Goal: Task Accomplishment & Management: Use online tool/utility

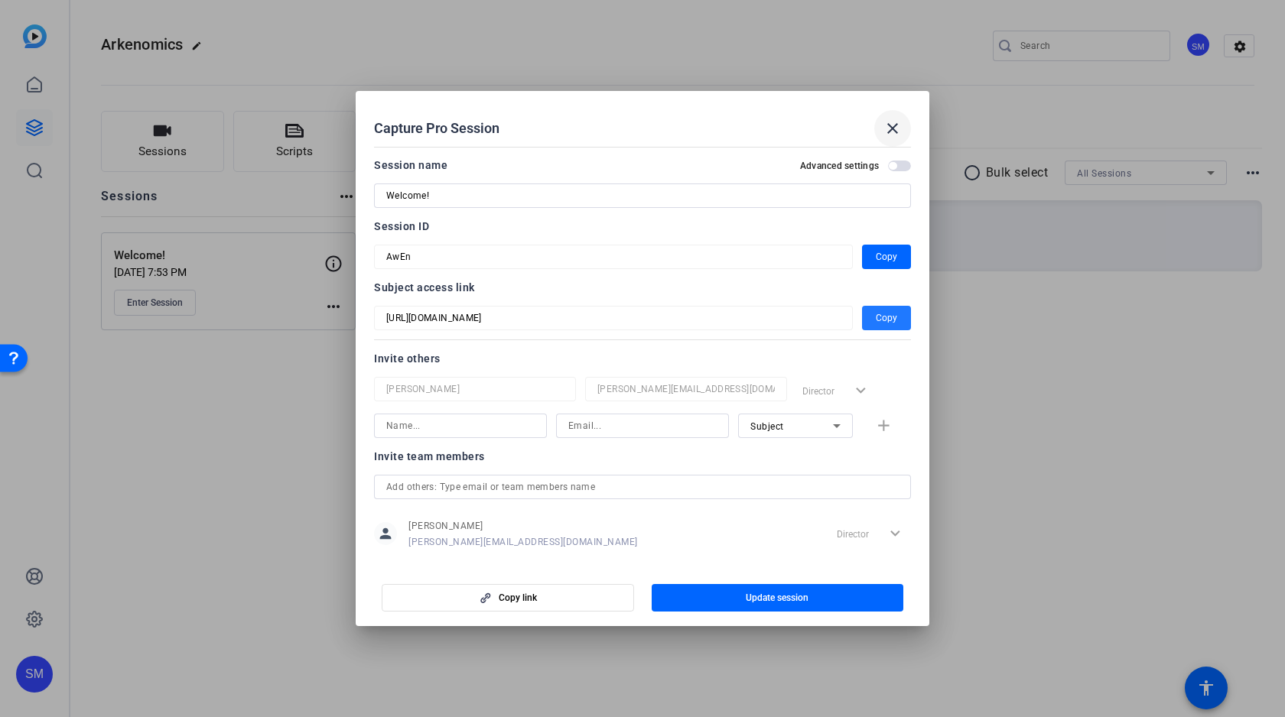
click at [0, 0] on mat-icon "close" at bounding box center [0, 0] width 0 height 0
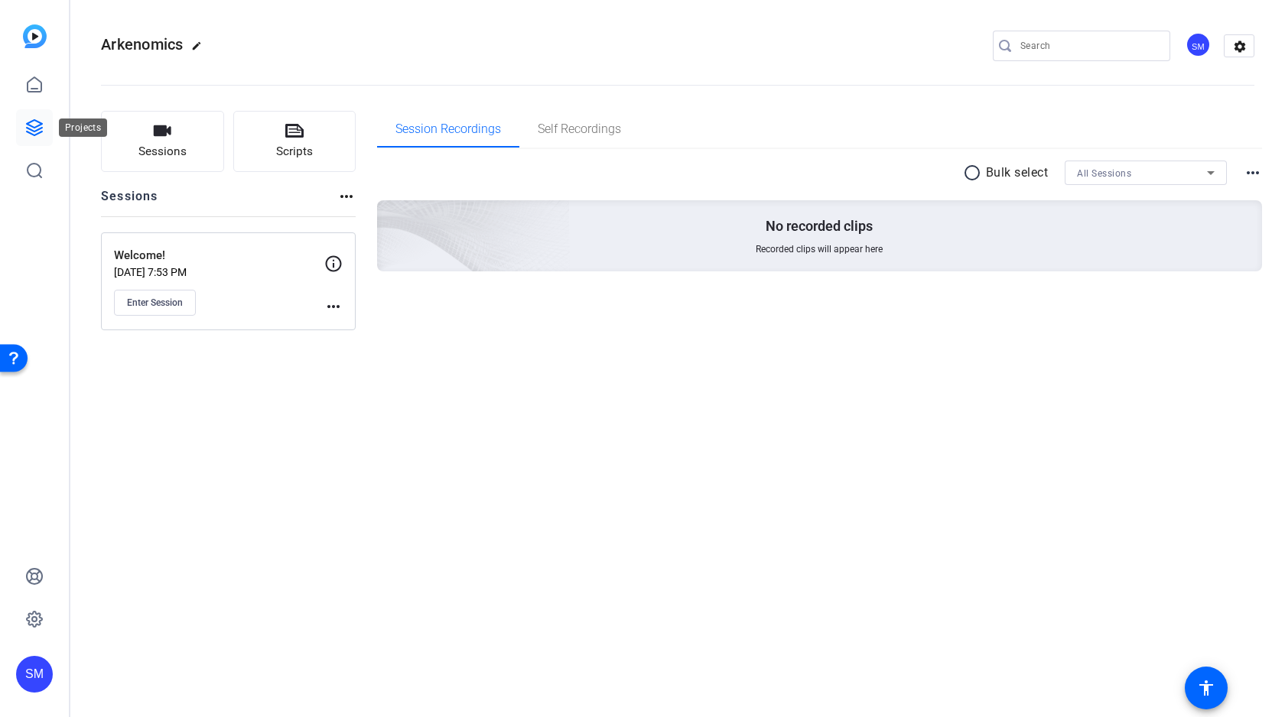
click at [37, 125] on icon at bounding box center [34, 127] width 15 height 15
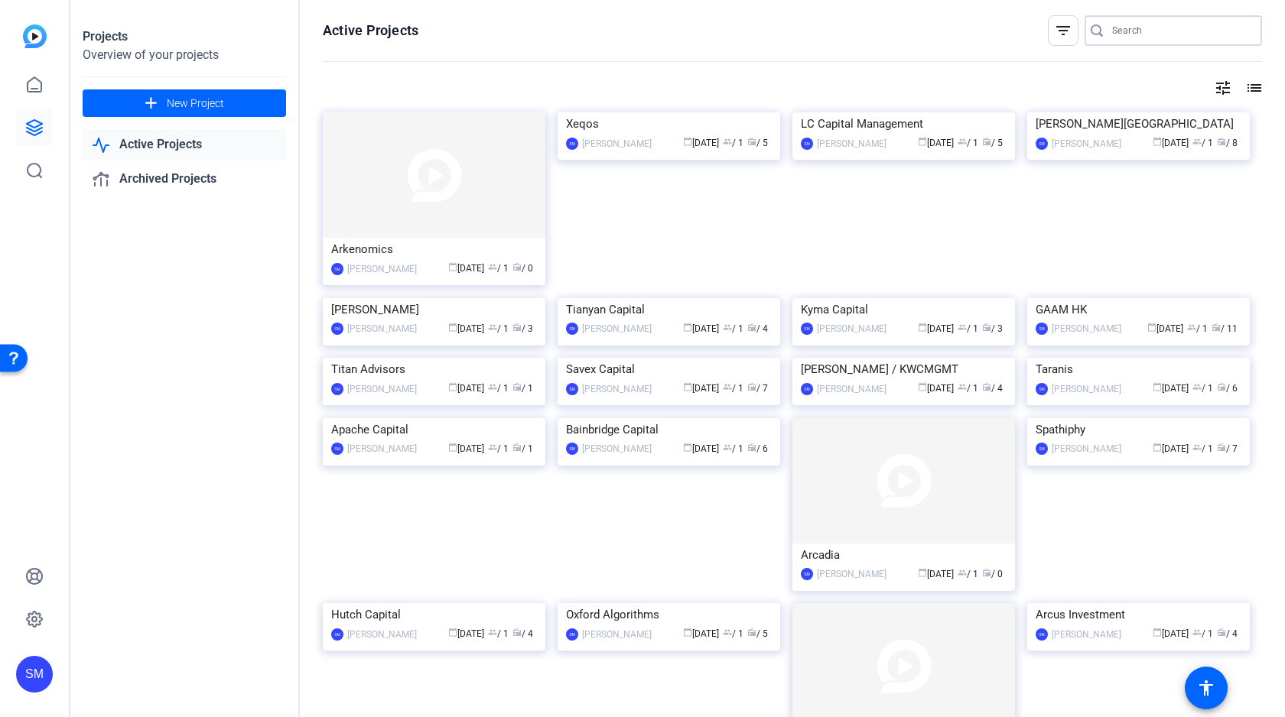
click at [1133, 31] on input "Search" at bounding box center [1181, 30] width 138 height 18
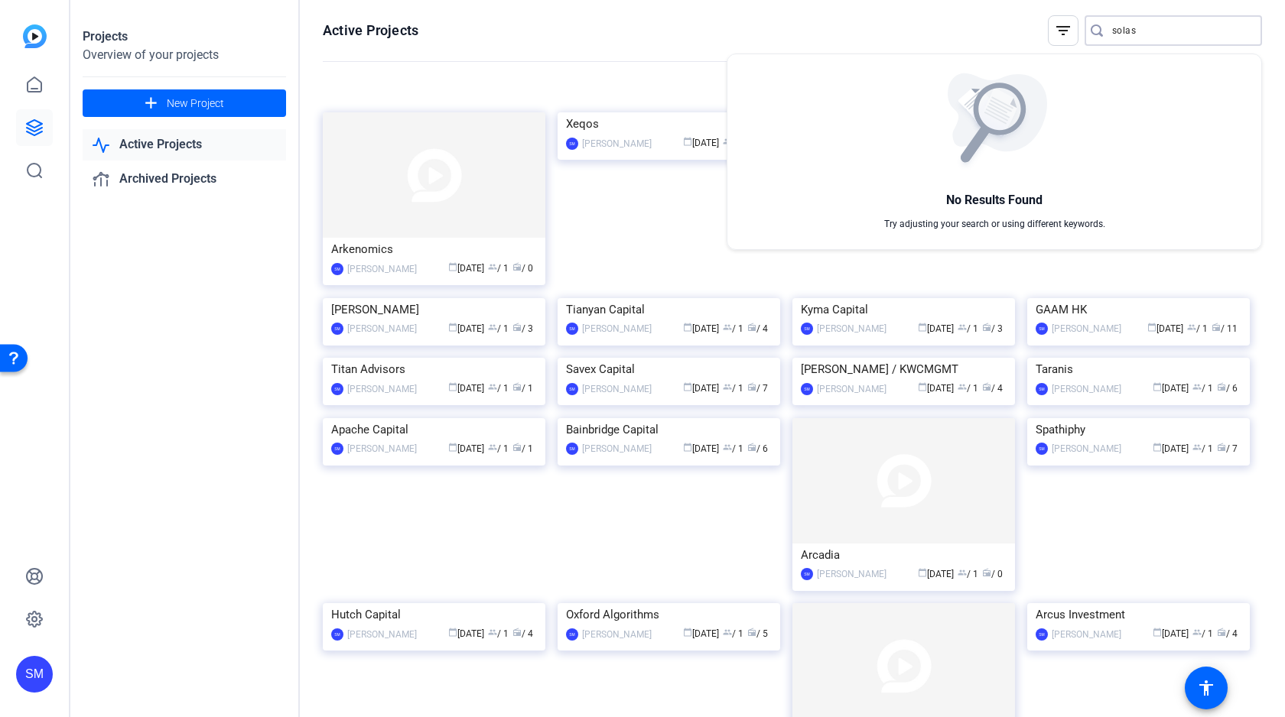
type input "solas"
click at [197, 98] on div at bounding box center [642, 358] width 1285 height 717
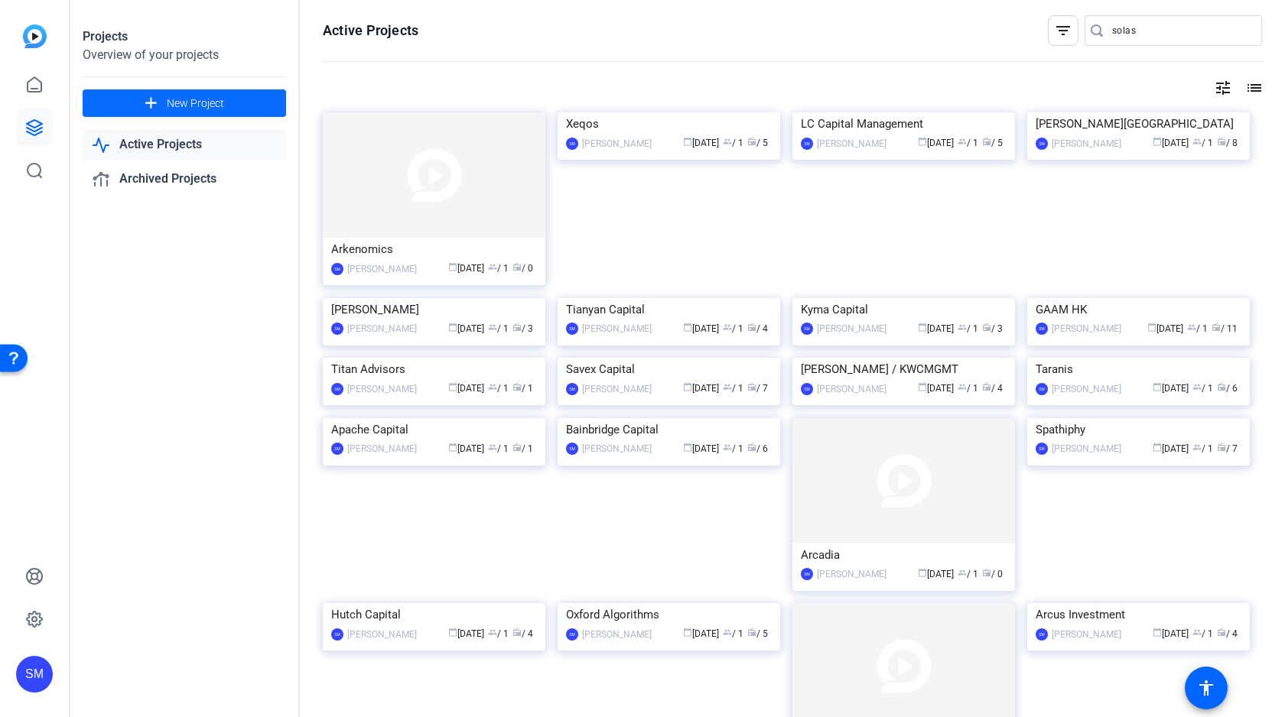
click at [169, 107] on span "New Project" at bounding box center [195, 104] width 57 height 16
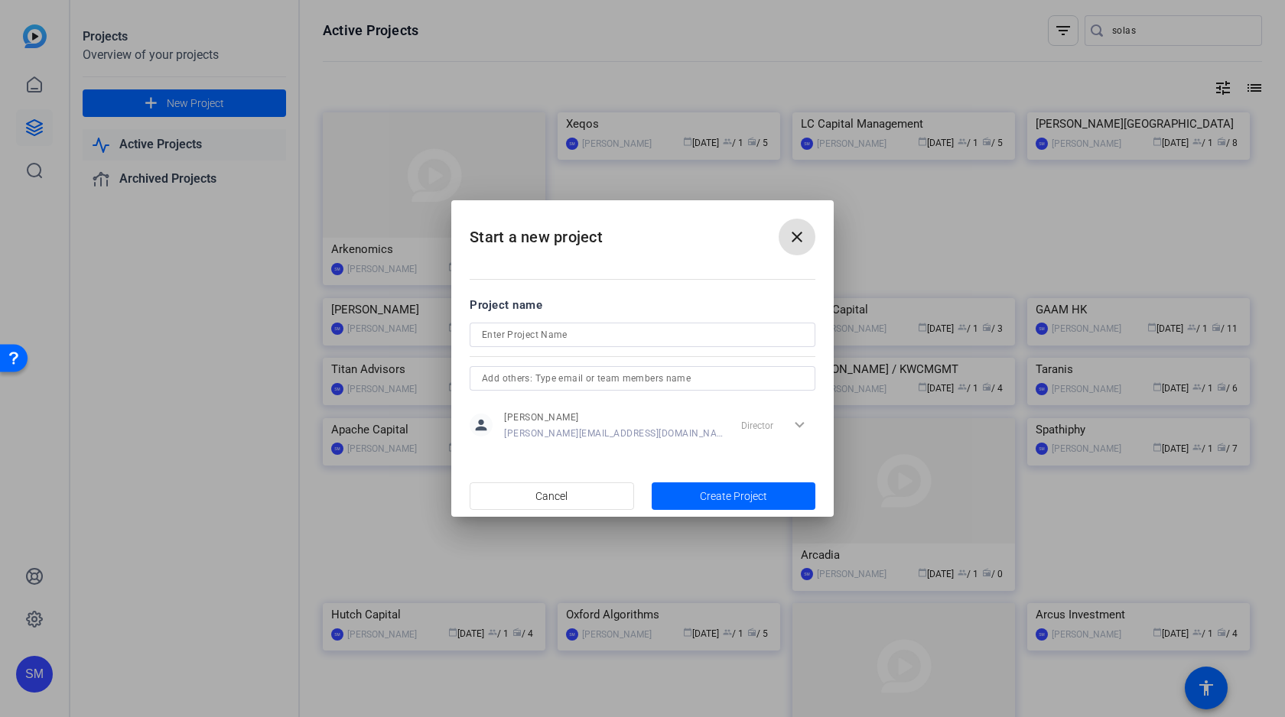
click at [601, 330] on input at bounding box center [642, 335] width 321 height 18
type input "Solas"
click at [719, 498] on span "Create Project" at bounding box center [733, 497] width 67 height 16
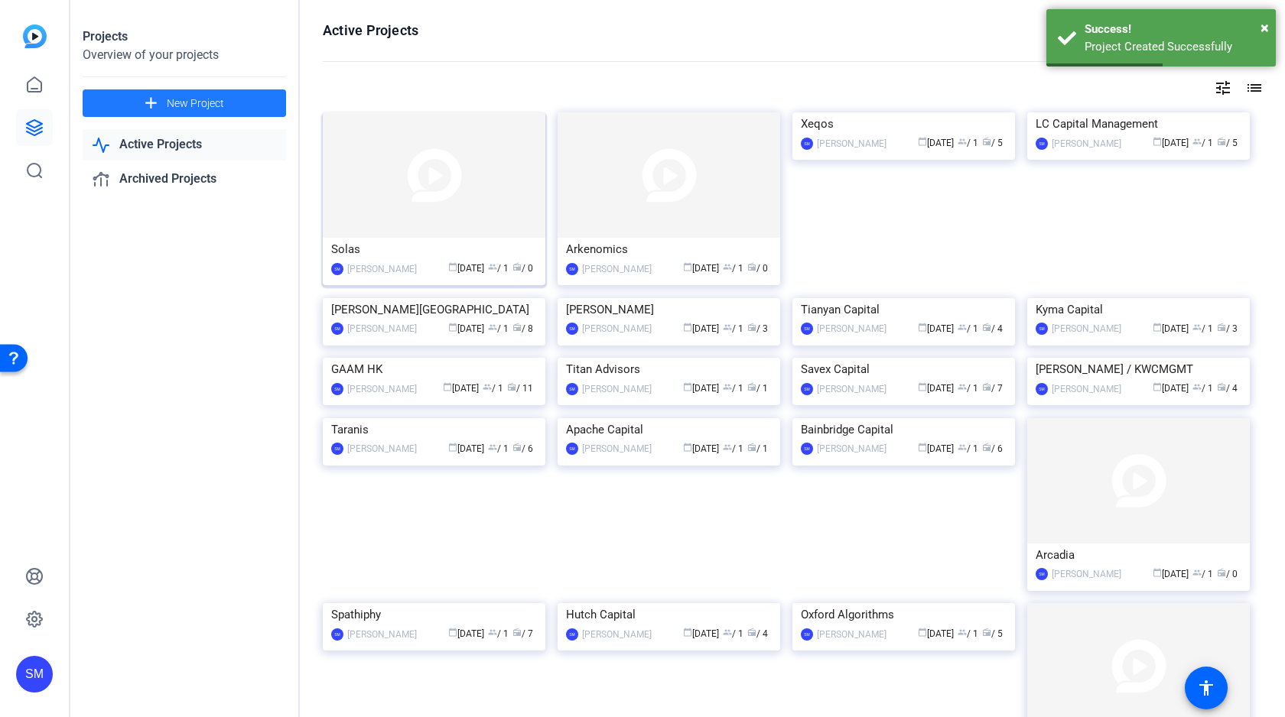
click at [436, 169] on img at bounding box center [434, 174] width 223 height 125
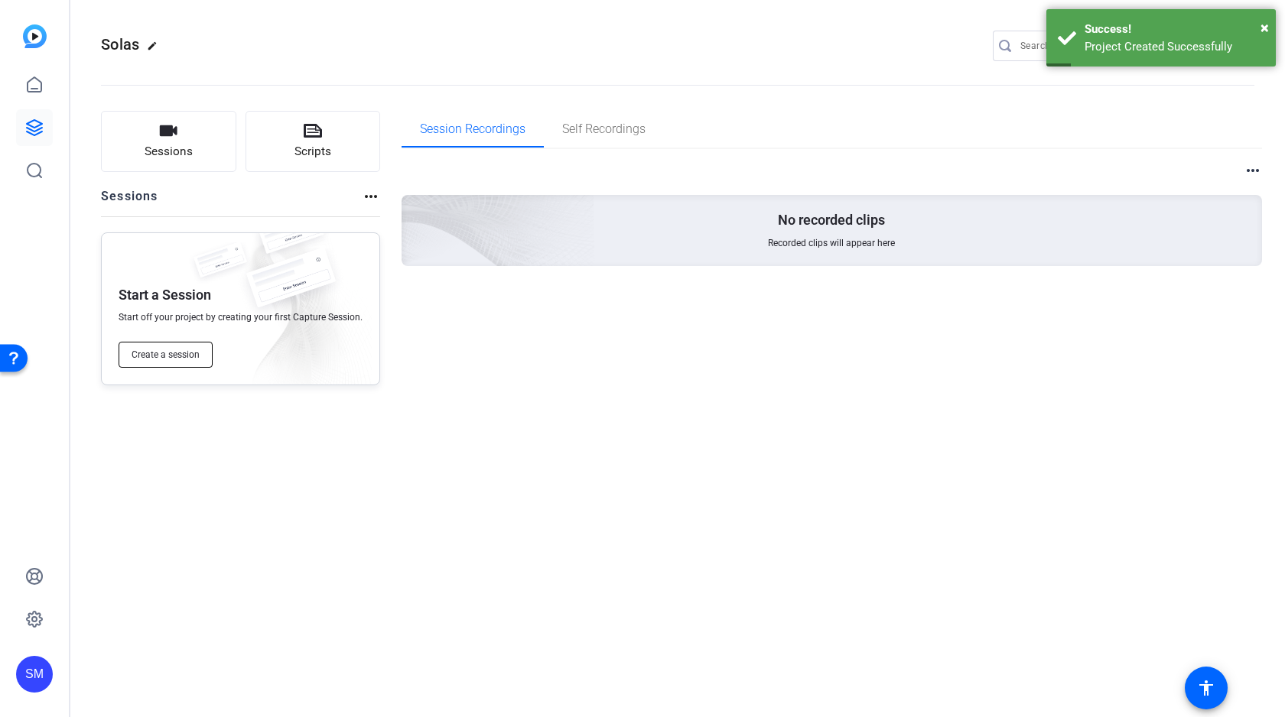
click at [151, 350] on span "Create a session" at bounding box center [166, 355] width 68 height 12
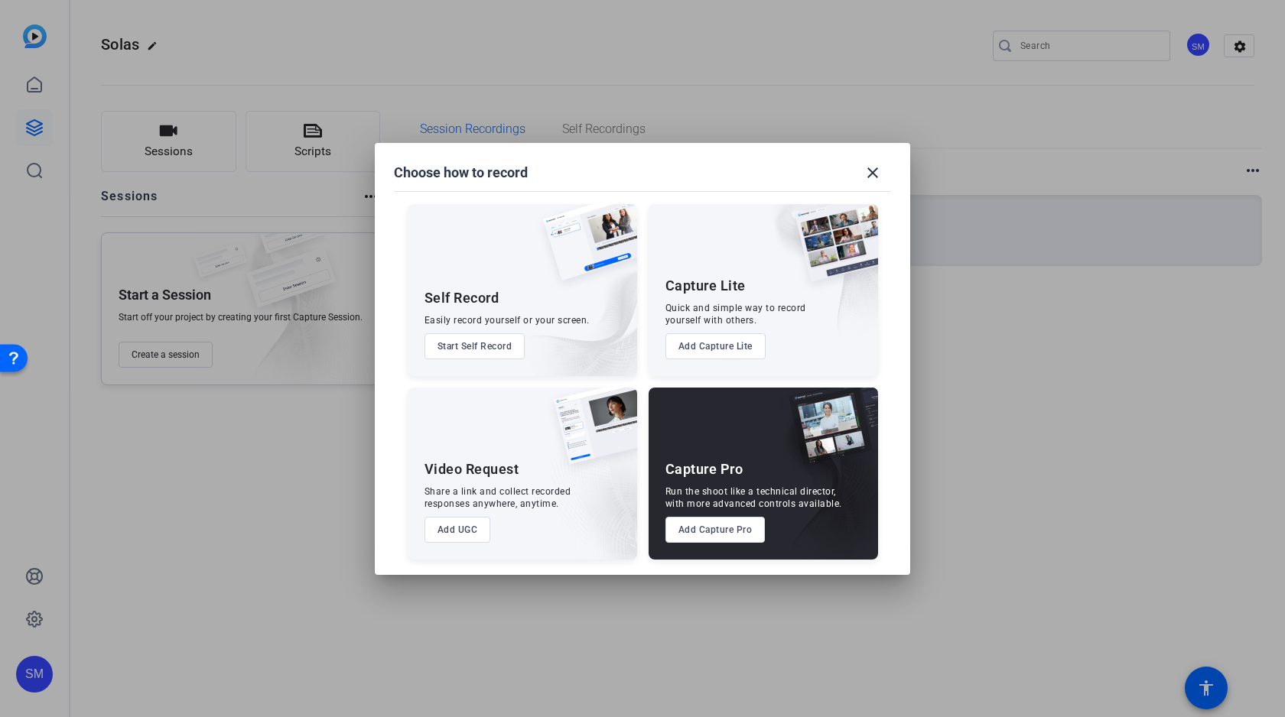
click at [710, 528] on button "Add Capture Pro" at bounding box center [715, 530] width 100 height 26
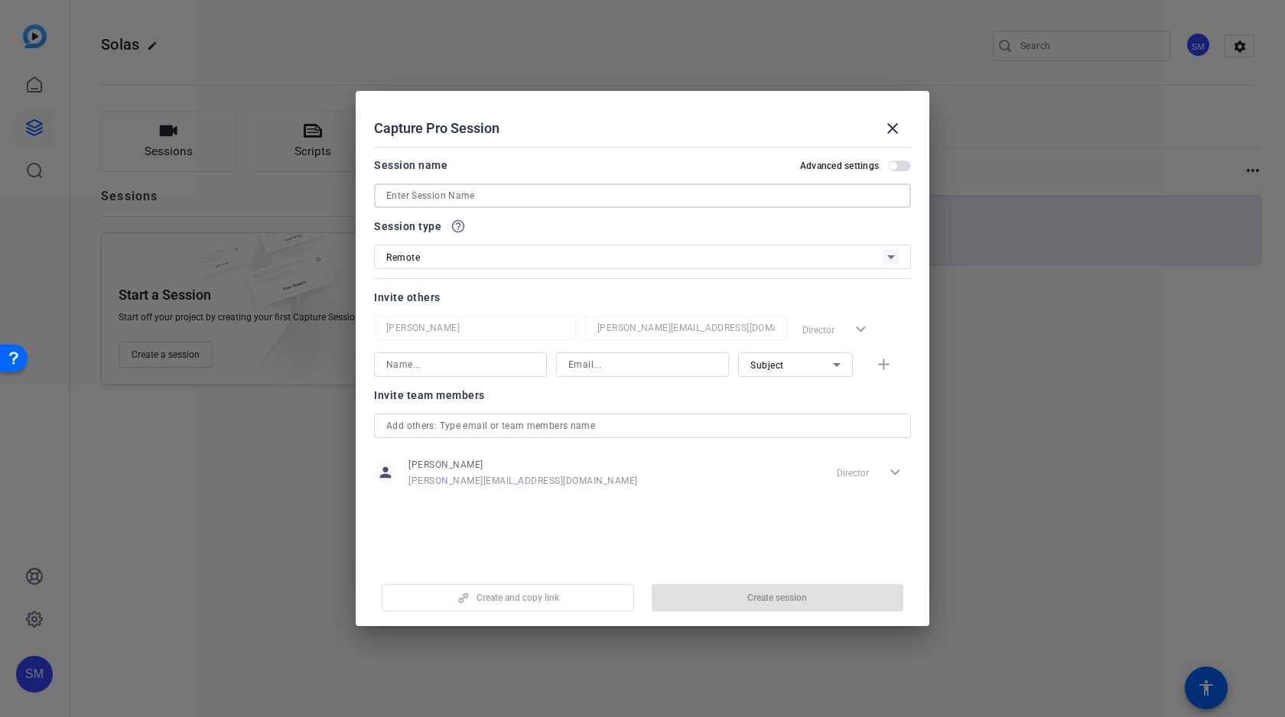
click at [460, 191] on input at bounding box center [642, 196] width 512 height 18
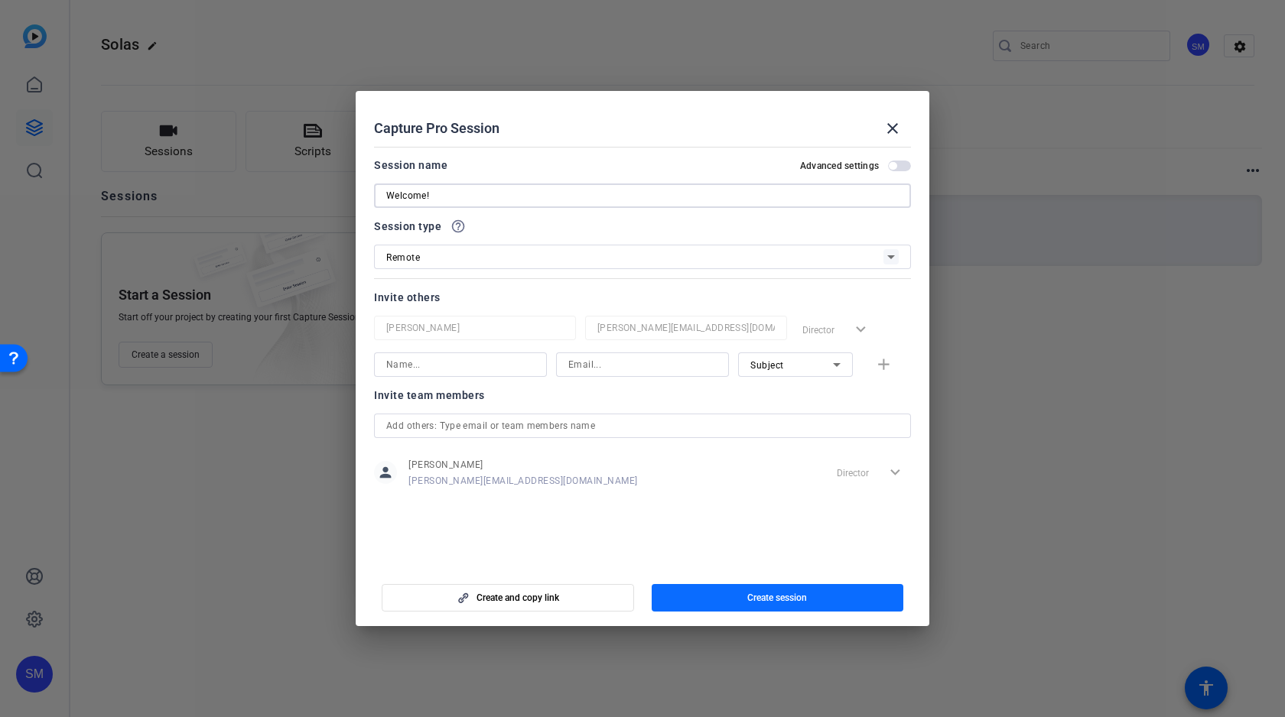
type input "Welcome!"
click at [754, 599] on span "Create session" at bounding box center [777, 598] width 60 height 12
